Goal: Transaction & Acquisition: Book appointment/travel/reservation

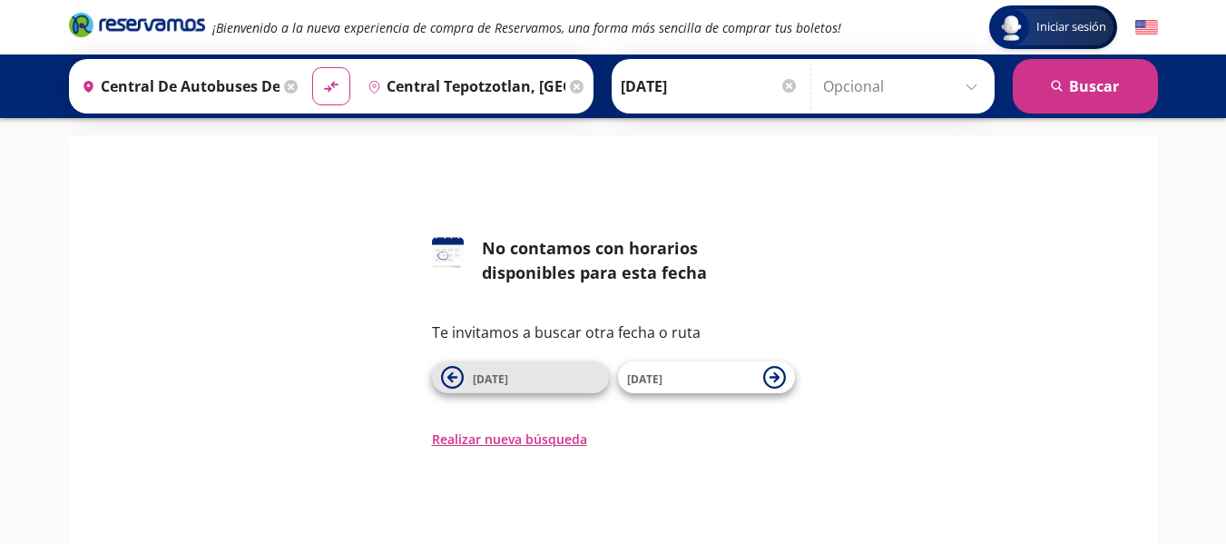
click at [522, 379] on span "[DATE]" at bounding box center [536, 378] width 127 height 22
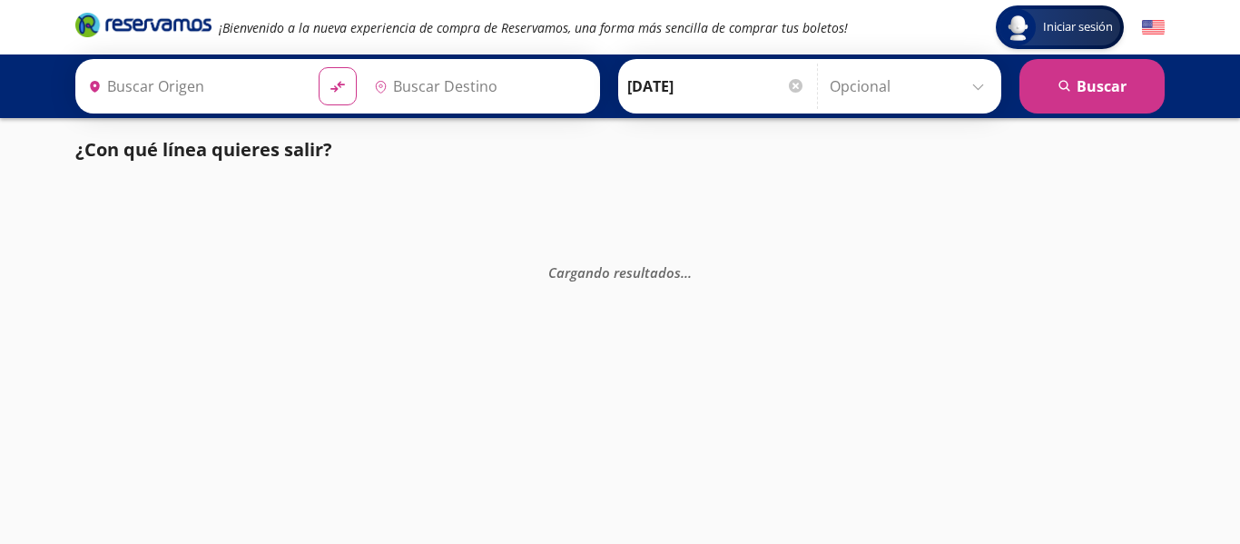
type input "Central Tepotzotlan, [GEOGRAPHIC_DATA]"
type input "Central de Autobuses de [GEOGRAPHIC_DATA][PERSON_NAME], [GEOGRAPHIC_DATA]"
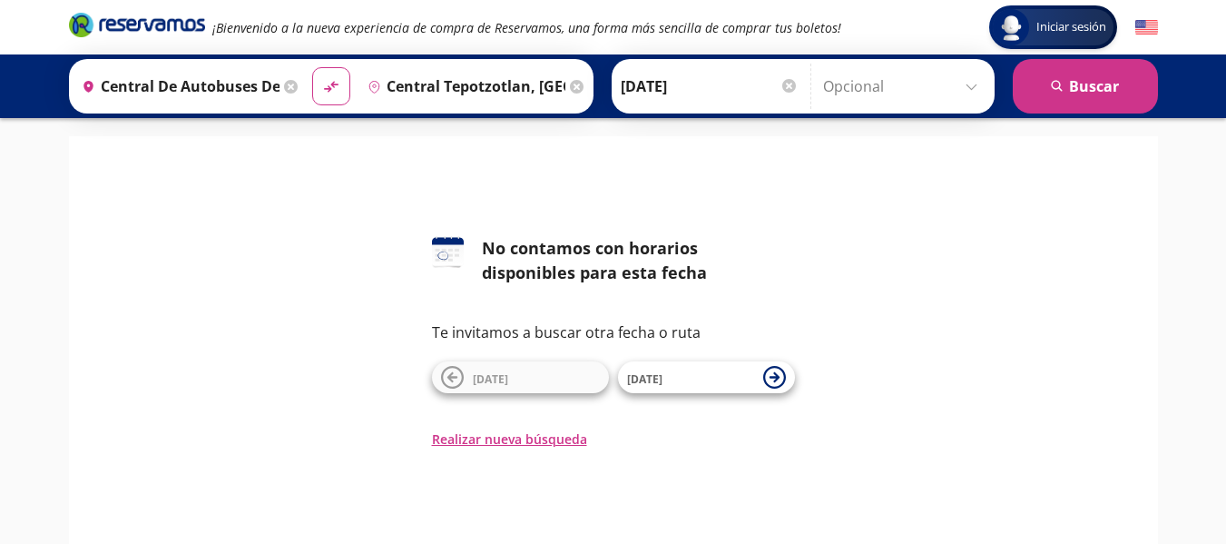
click at [570, 92] on icon at bounding box center [577, 87] width 14 height 14
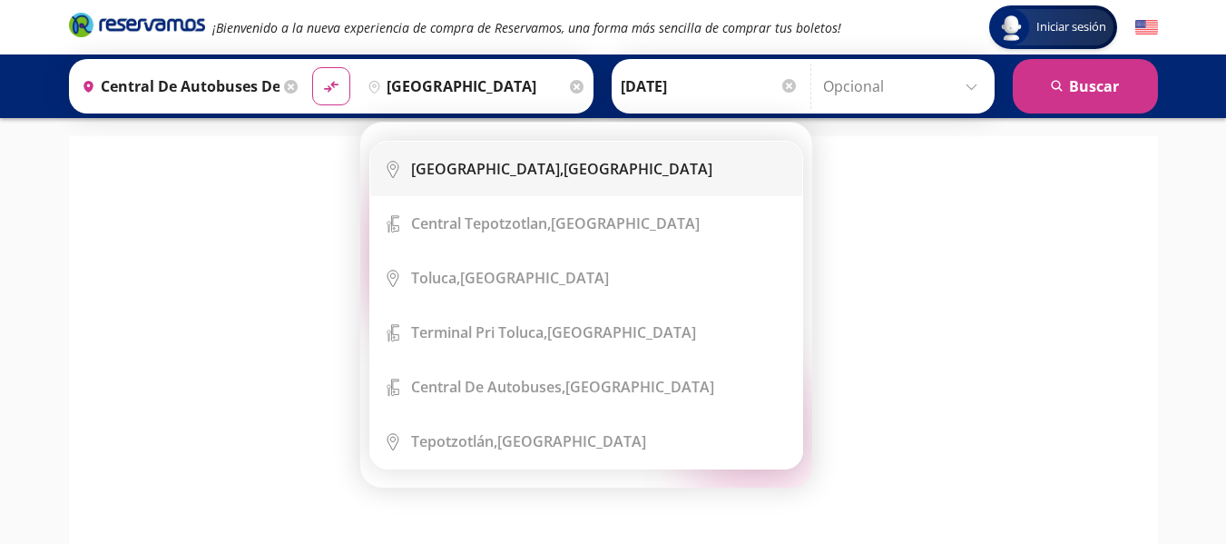
click at [549, 168] on div "[GEOGRAPHIC_DATA], [GEOGRAPHIC_DATA]" at bounding box center [561, 169] width 301 height 20
type input "[GEOGRAPHIC_DATA], [GEOGRAPHIC_DATA]"
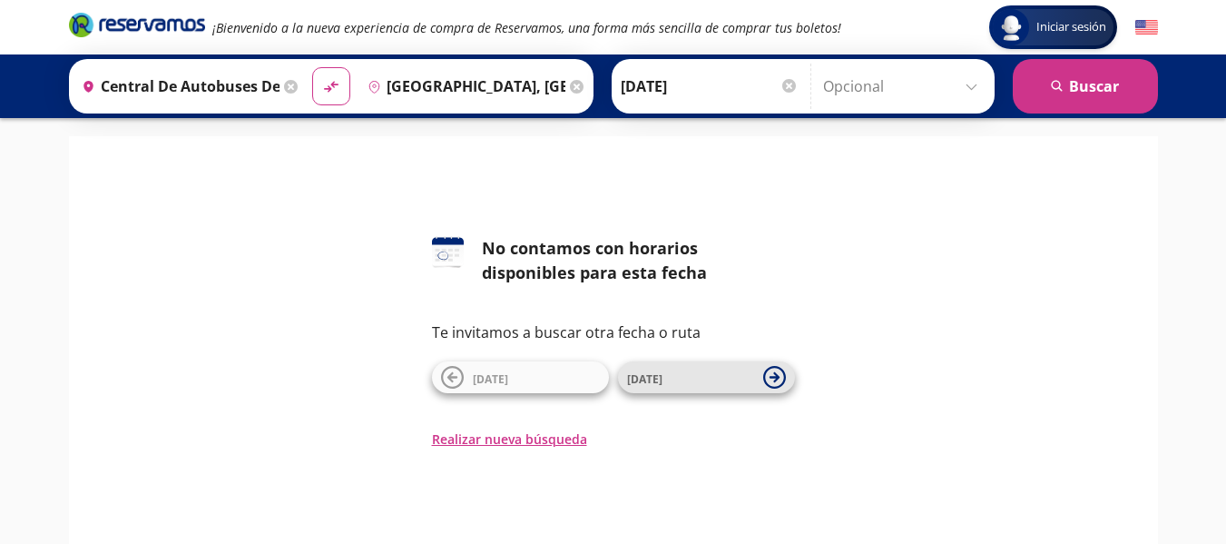
click at [758, 379] on button "[DATE]" at bounding box center [706, 377] width 177 height 32
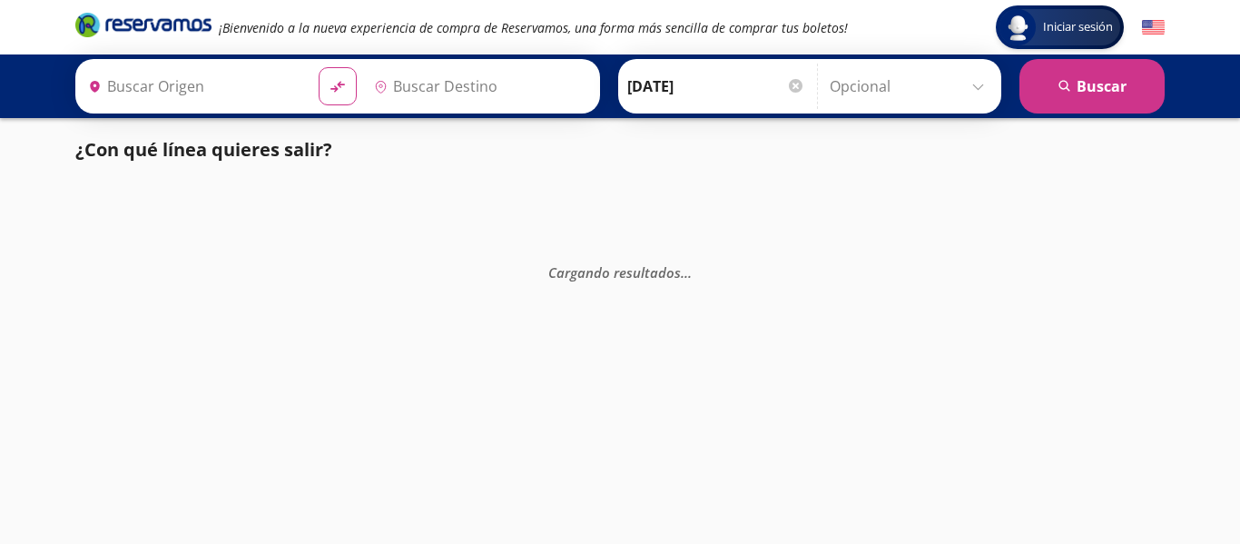
type input "Central de Autobuses de [GEOGRAPHIC_DATA][PERSON_NAME], [GEOGRAPHIC_DATA]"
type input "Central Tepotzotlan, [GEOGRAPHIC_DATA]"
type input "Central de Autobuses de [GEOGRAPHIC_DATA][PERSON_NAME], [GEOGRAPHIC_DATA]"
